Goal: Information Seeking & Learning: Learn about a topic

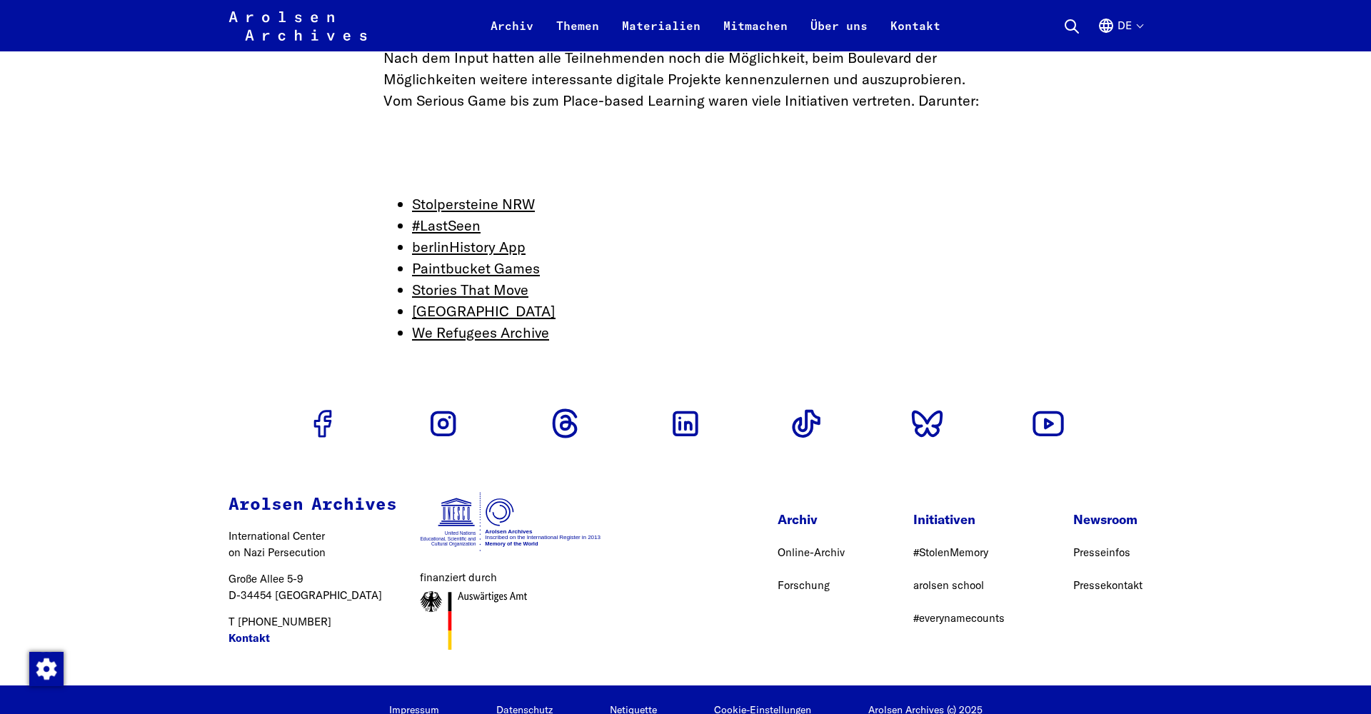
scroll to position [4609, 0]
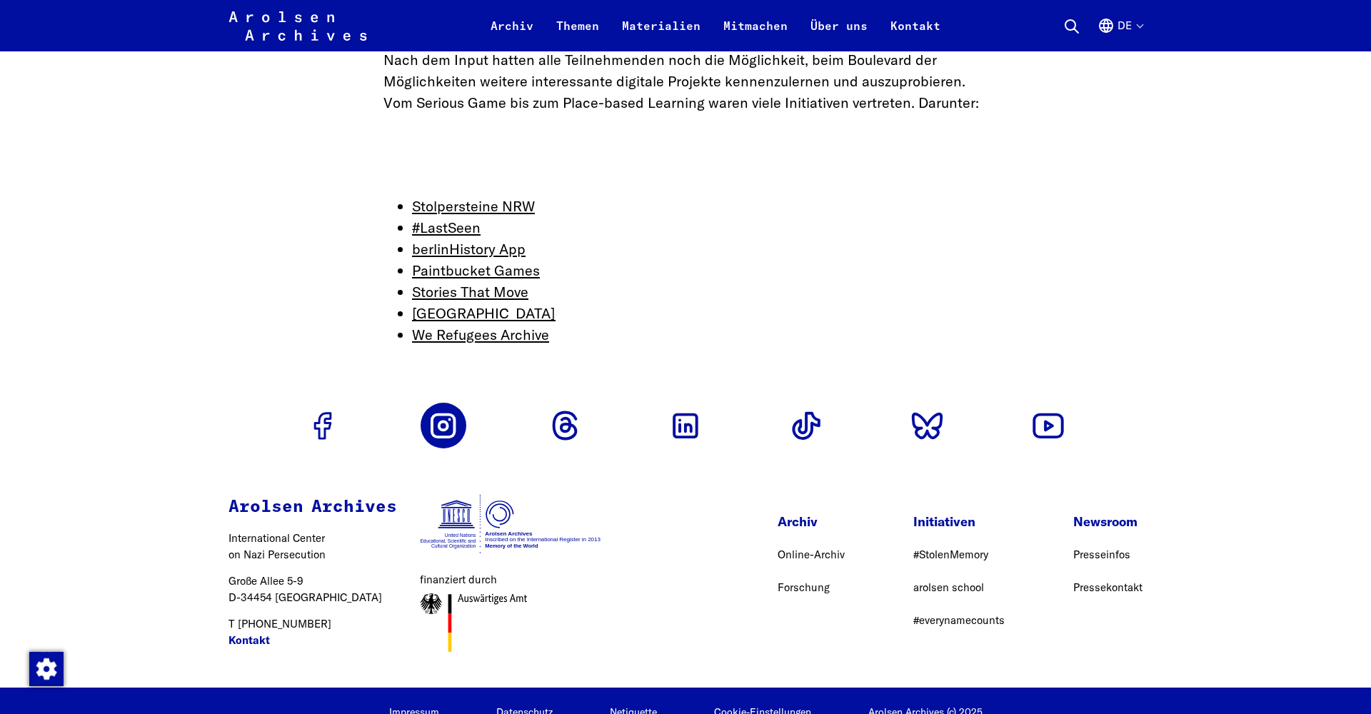
click at [446, 415] on use "Zum Instagram Profil" at bounding box center [443, 426] width 23 height 23
click at [483, 197] on link "Stolpersteine NRW" at bounding box center [473, 206] width 123 height 18
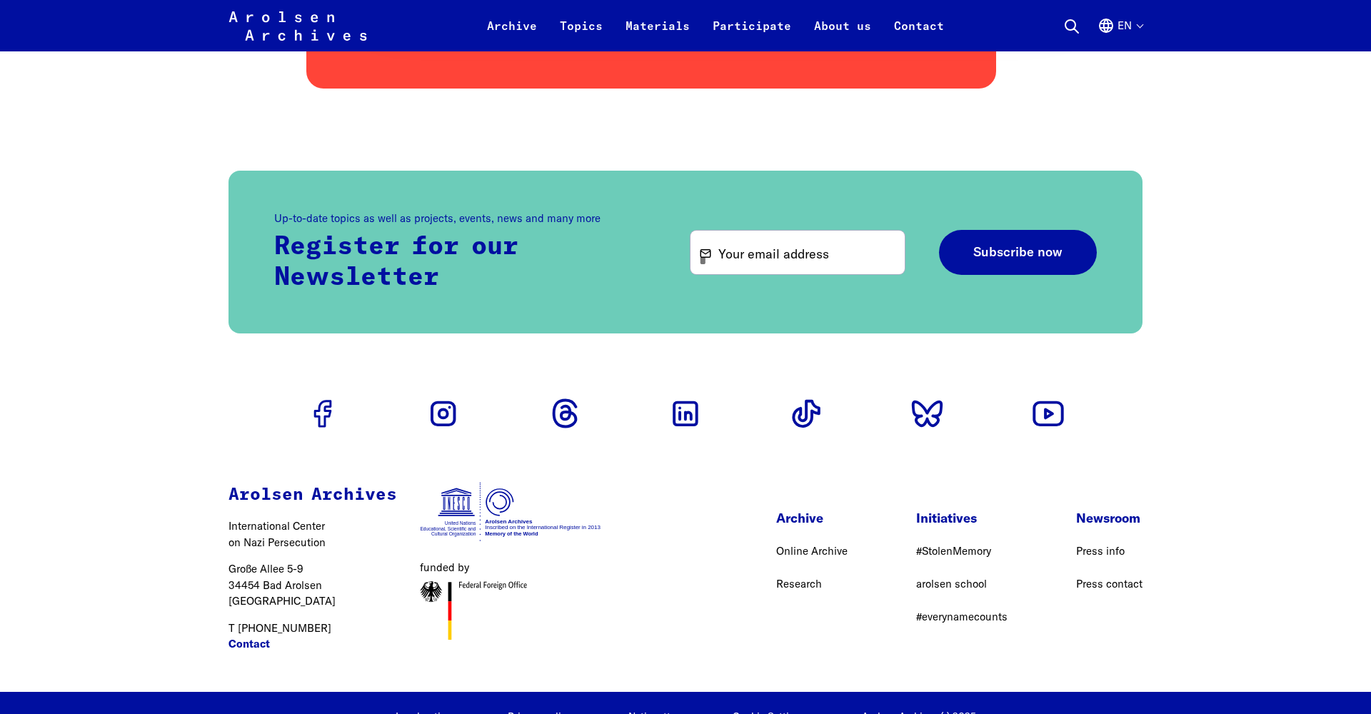
scroll to position [2479, 0]
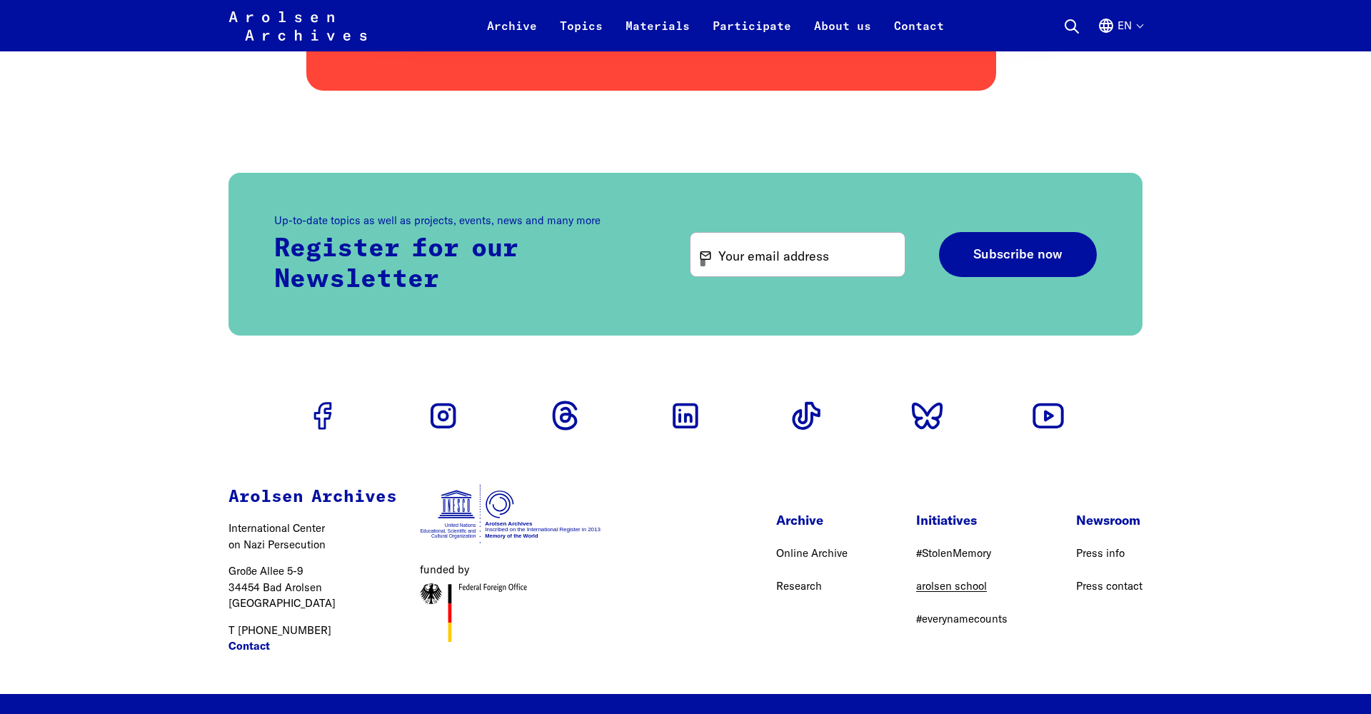
click at [959, 588] on link "arolsen school" at bounding box center [951, 586] width 71 height 14
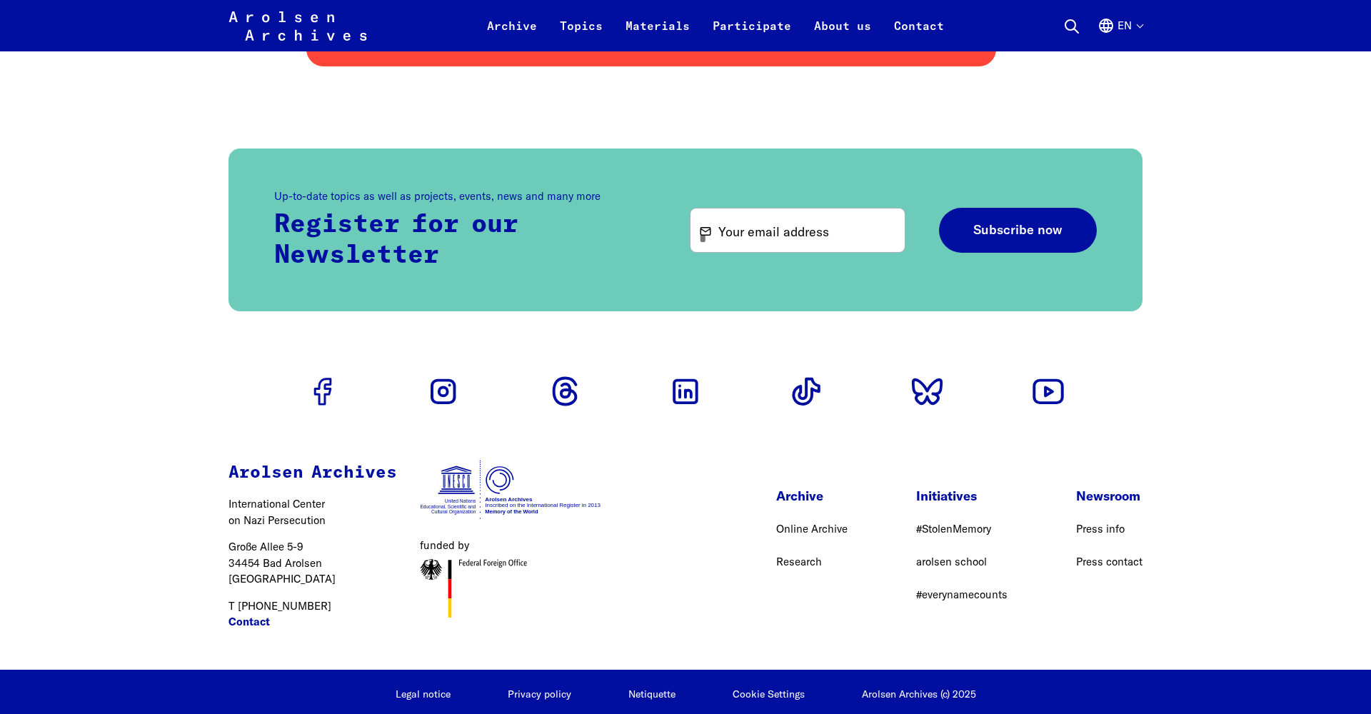
scroll to position [2502, 0]
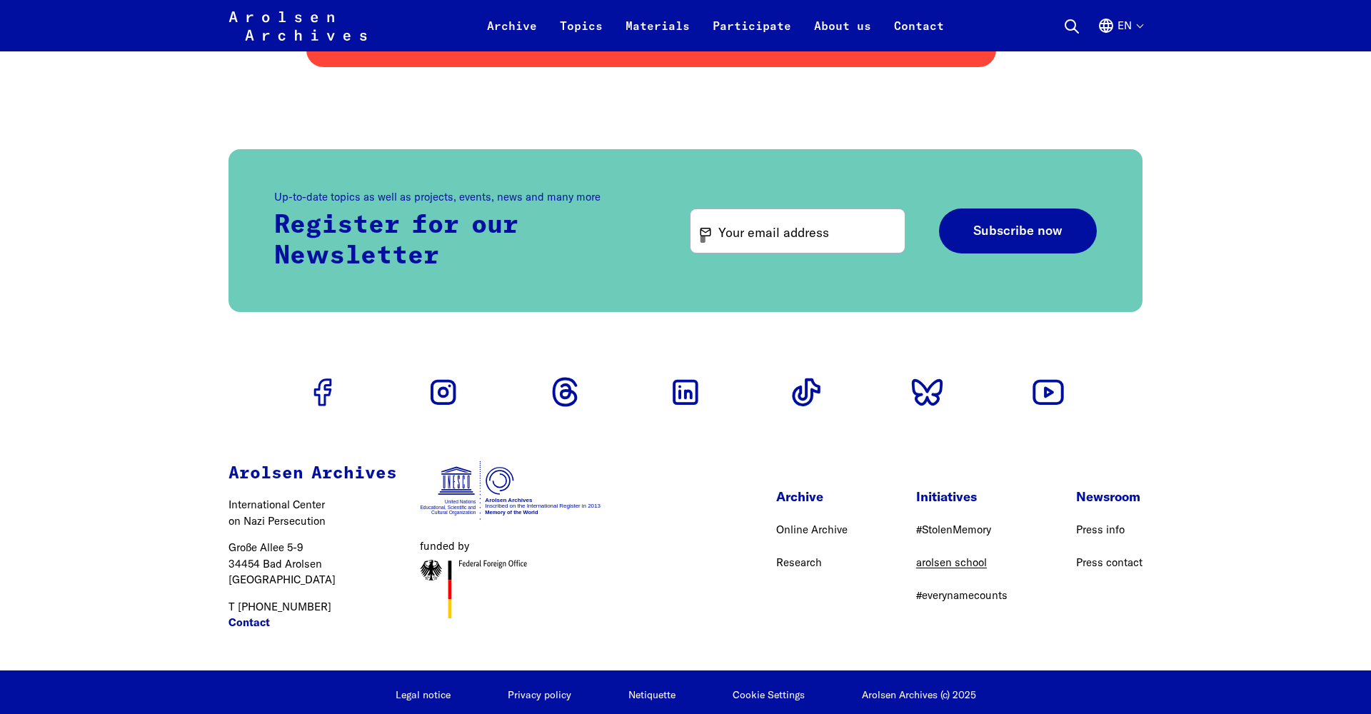
click at [946, 564] on link "arolsen school" at bounding box center [951, 562] width 71 height 14
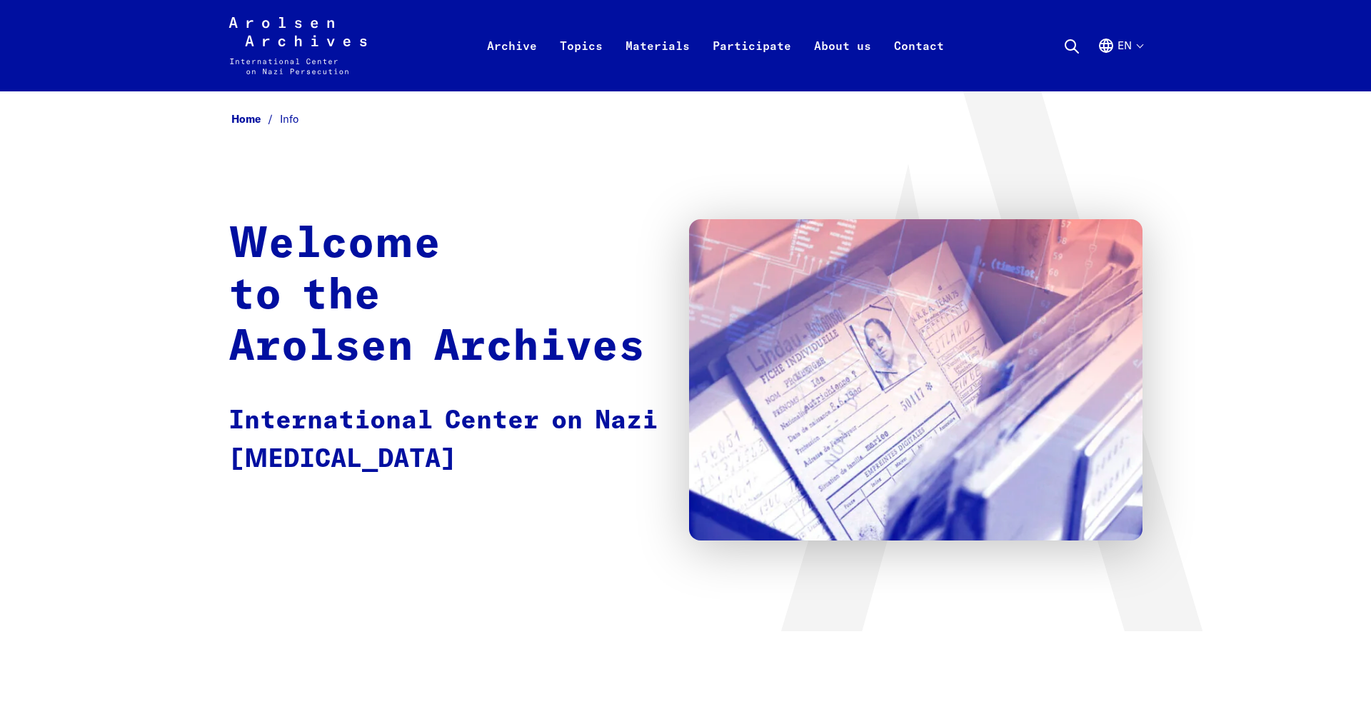
scroll to position [0, 0]
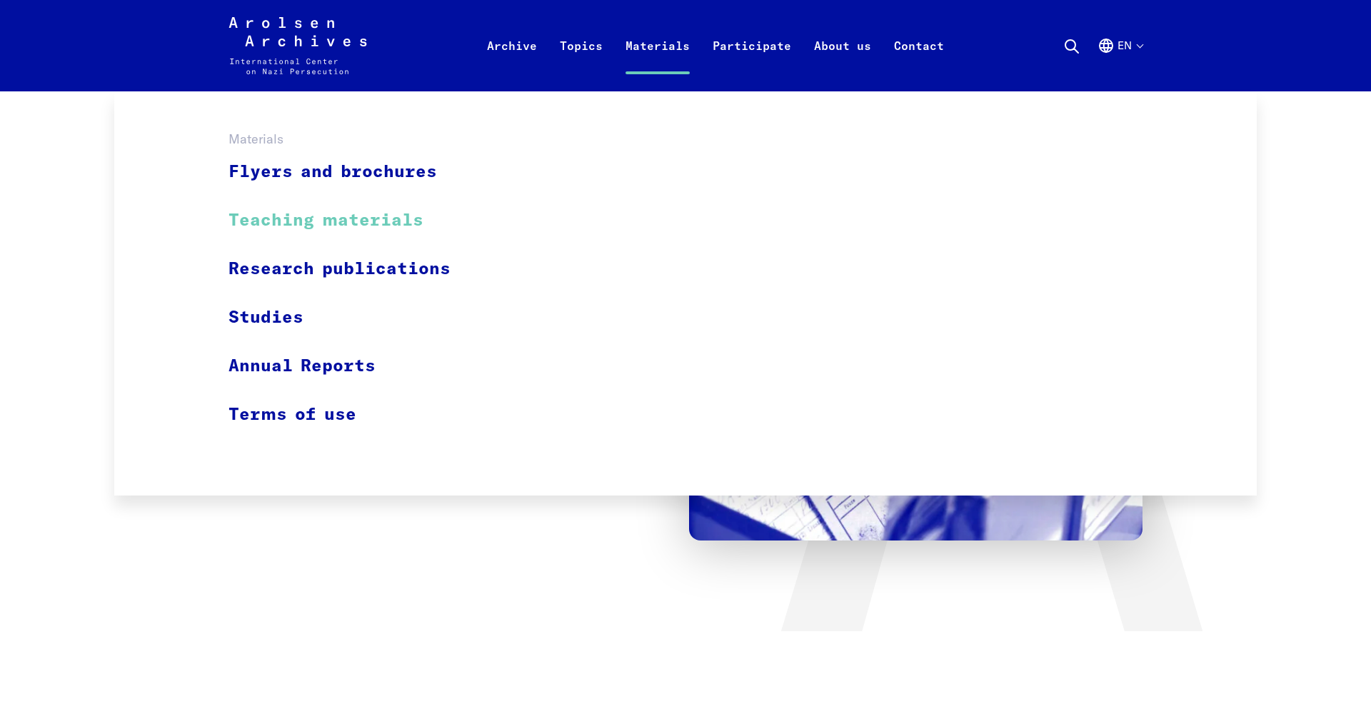
click at [315, 228] on link "Teaching materials" at bounding box center [348, 220] width 241 height 49
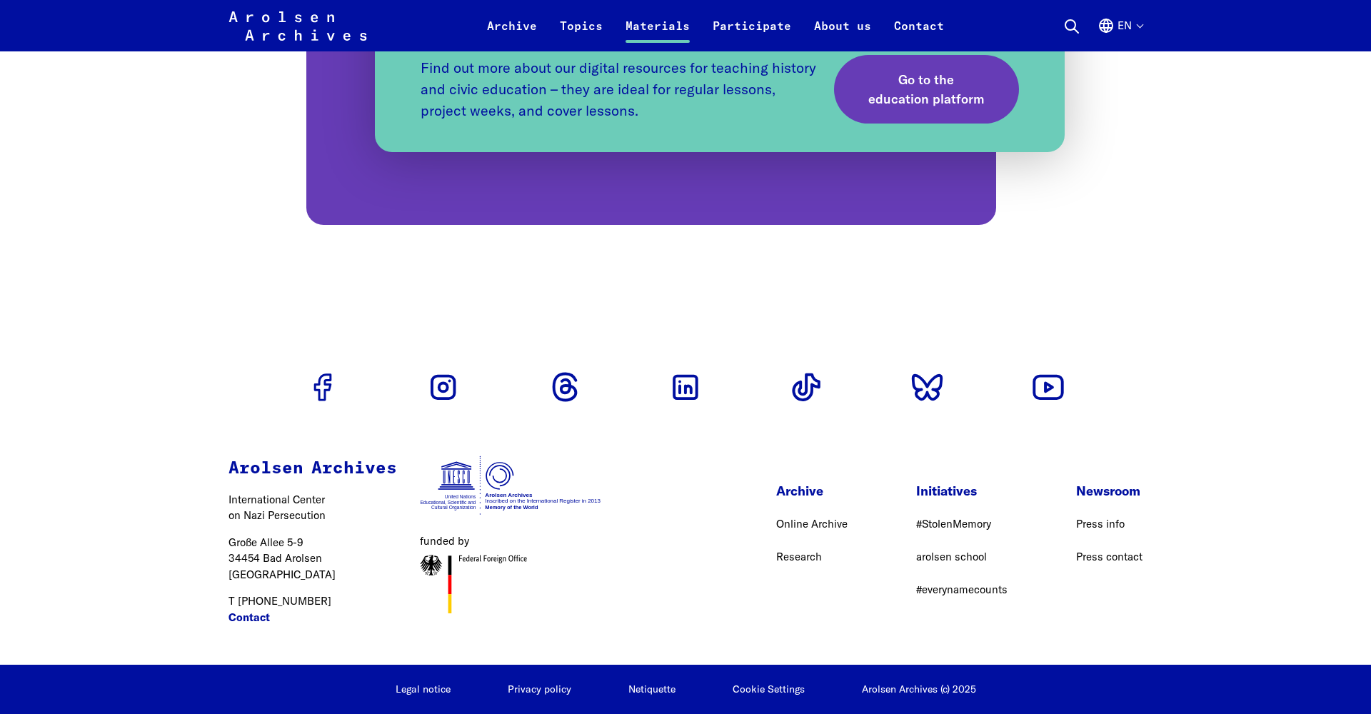
scroll to position [2850, 0]
